Goal: Find specific page/section: Find specific page/section

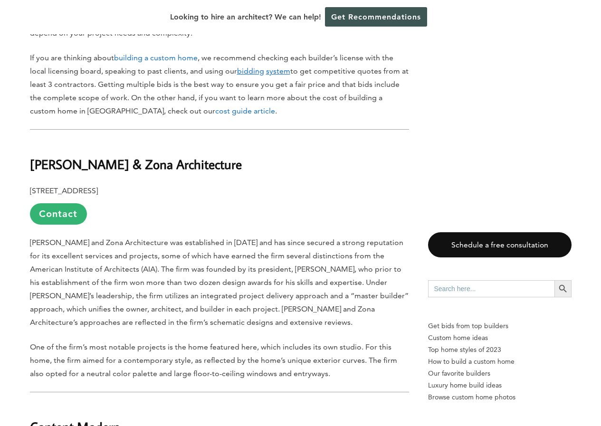
scroll to position [760, 0]
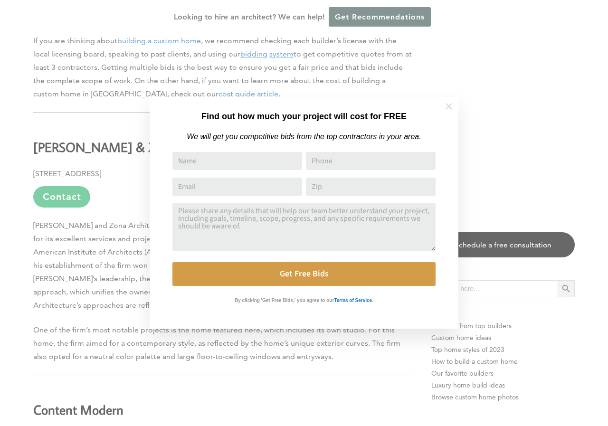
click at [448, 109] on icon at bounding box center [449, 106] width 10 height 10
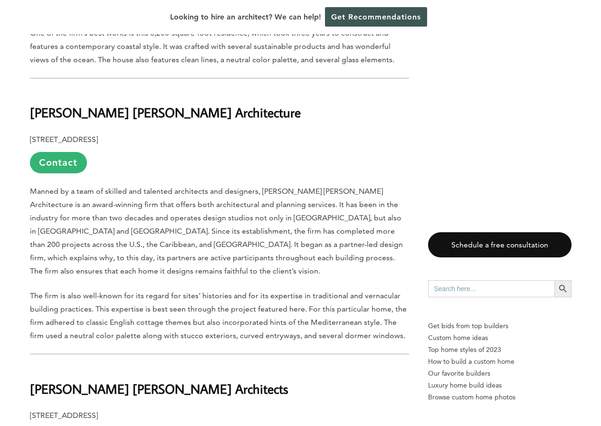
scroll to position [1330, 0]
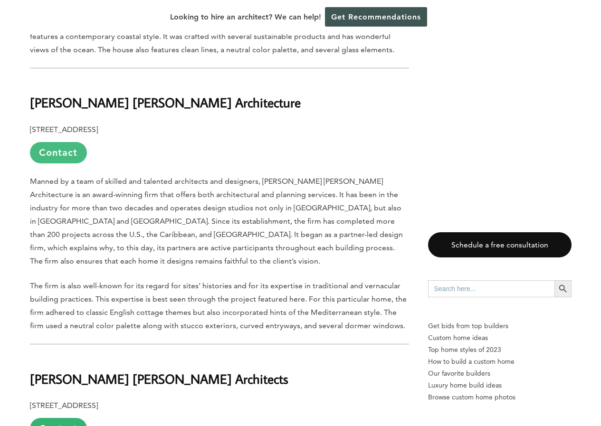
click at [64, 152] on link "Contact" at bounding box center [58, 152] width 57 height 21
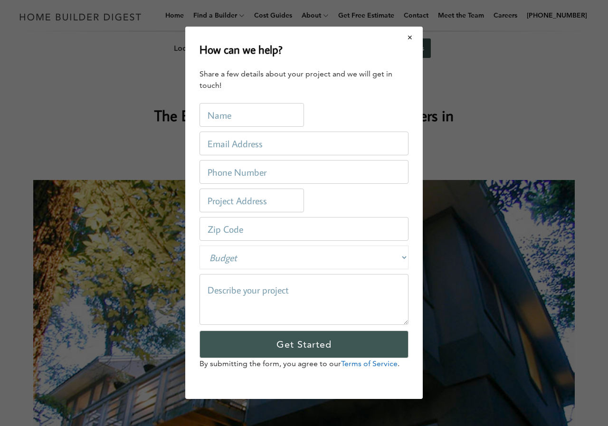
click at [409, 34] on button "Close modal" at bounding box center [410, 38] width 25 height 20
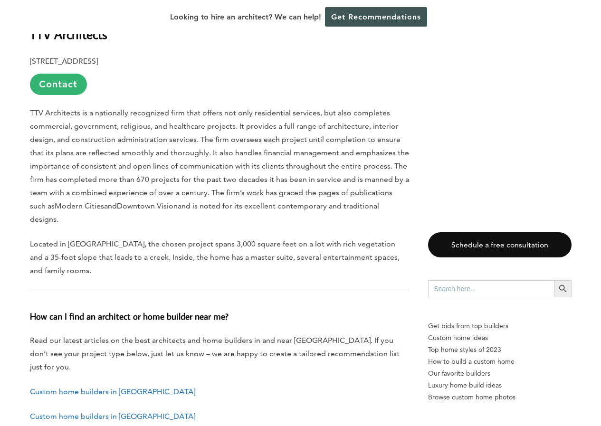
scroll to position [5083, 0]
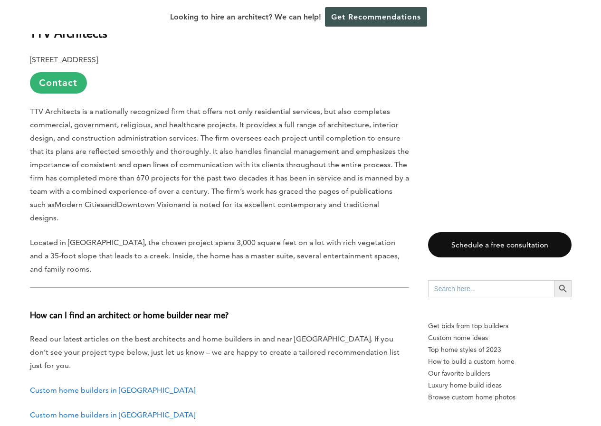
click at [105, 386] on link "Custom home builders in Jacksonville" at bounding box center [112, 390] width 165 height 9
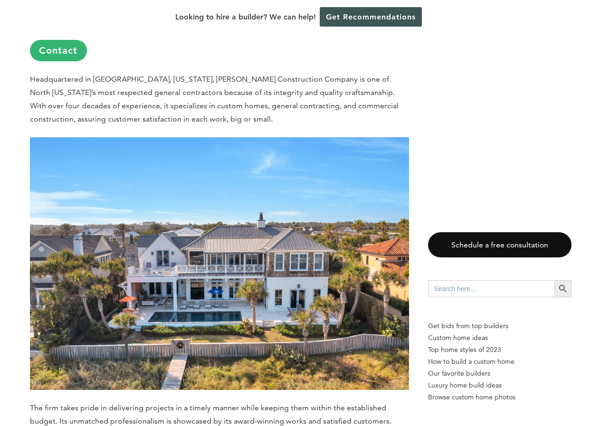
scroll to position [4751, 0]
